Goal: Task Accomplishment & Management: Use online tool/utility

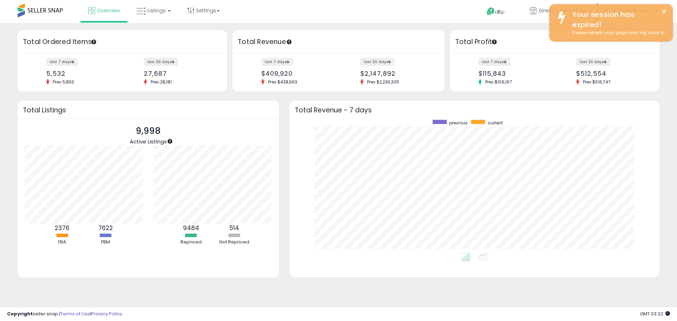
scroll to position [133, 356]
click at [154, 8] on span "Listings" at bounding box center [156, 10] width 18 height 7
click at [161, 26] on li at bounding box center [158, 36] width 59 height 25
click at [158, 36] on div "Total Ordered Items" at bounding box center [122, 41] width 209 height 23
click at [152, 8] on span "Listings" at bounding box center [156, 10] width 18 height 7
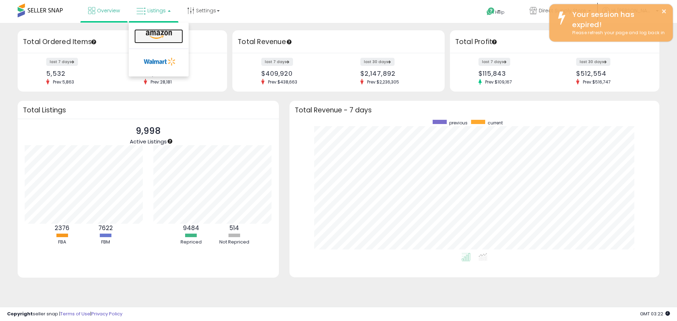
click at [150, 43] on link at bounding box center [158, 36] width 49 height 14
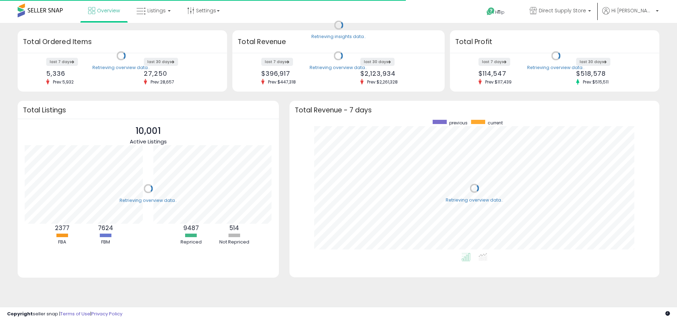
scroll to position [133, 356]
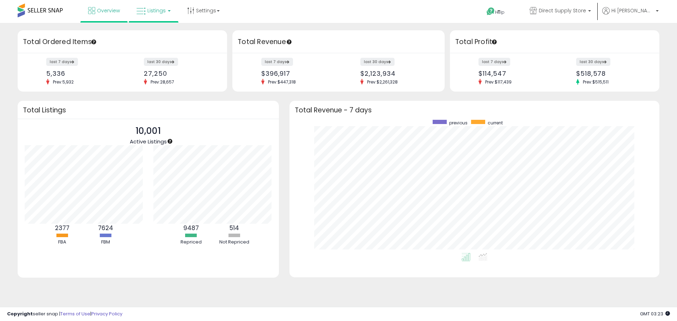
click at [163, 16] on link "Listings" at bounding box center [153, 10] width 45 height 21
click at [159, 39] on icon at bounding box center [159, 34] width 31 height 9
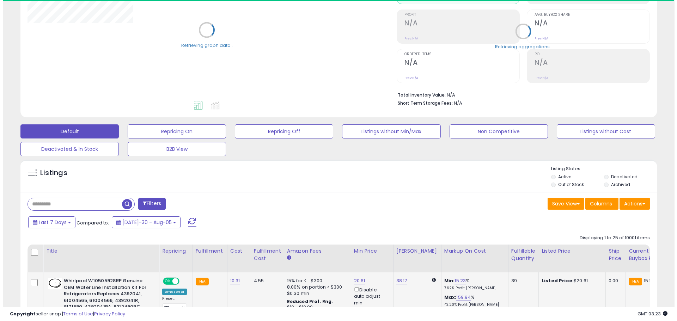
scroll to position [106, 0]
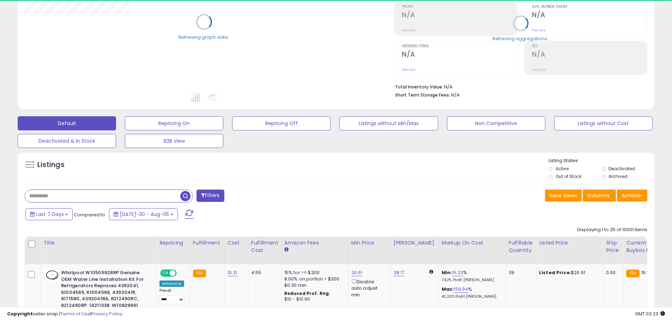
click at [69, 200] on input "text" at bounding box center [102, 196] width 155 height 12
paste input "**********"
type input "**********"
click at [207, 196] on button "Filters" at bounding box center [210, 196] width 28 height 12
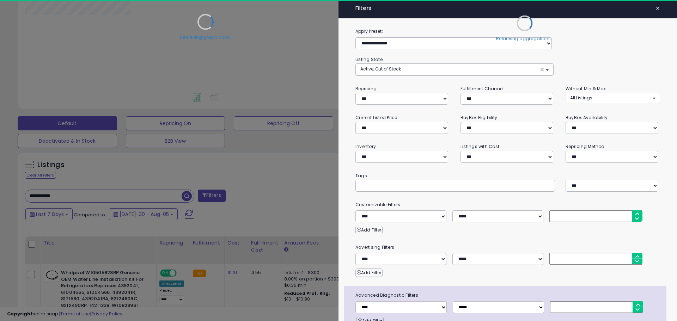
click at [189, 195] on div at bounding box center [338, 160] width 677 height 321
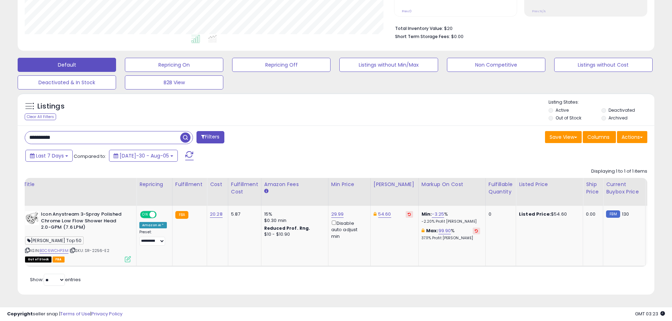
scroll to position [0, 0]
